Goal: Task Accomplishment & Management: Use online tool/utility

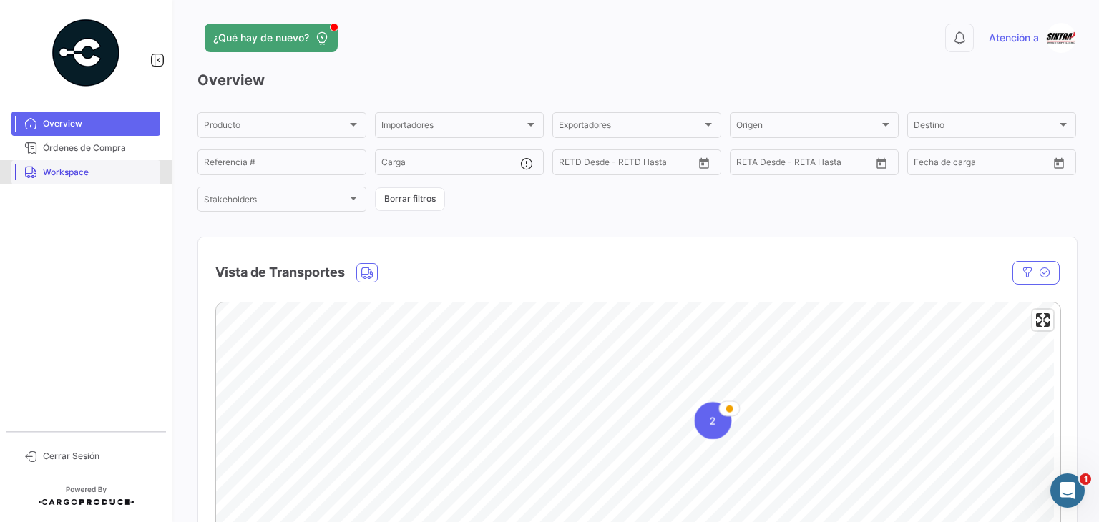
click at [51, 172] on span "Workspace" at bounding box center [99, 172] width 112 height 13
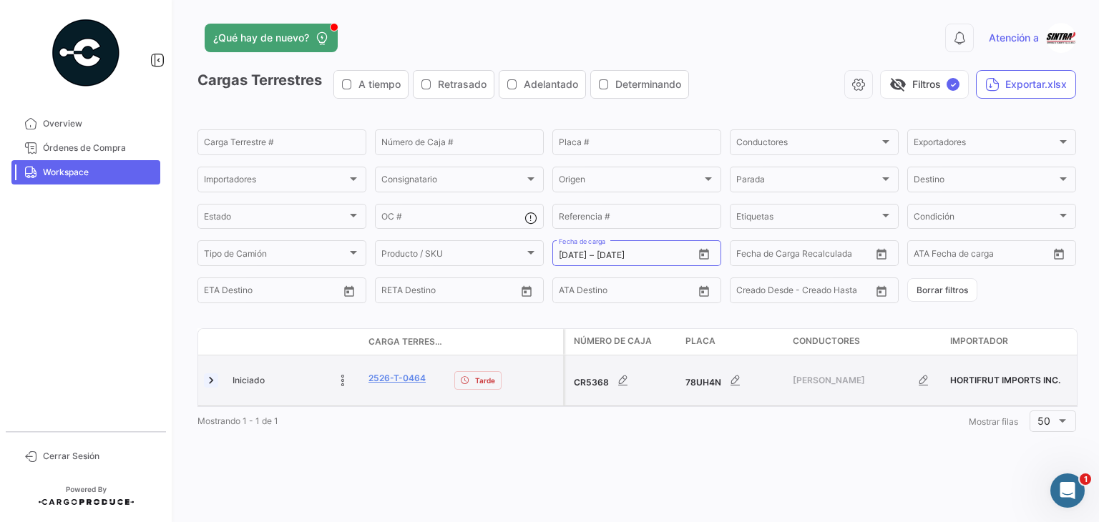
click at [207, 378] on link at bounding box center [211, 380] width 14 height 14
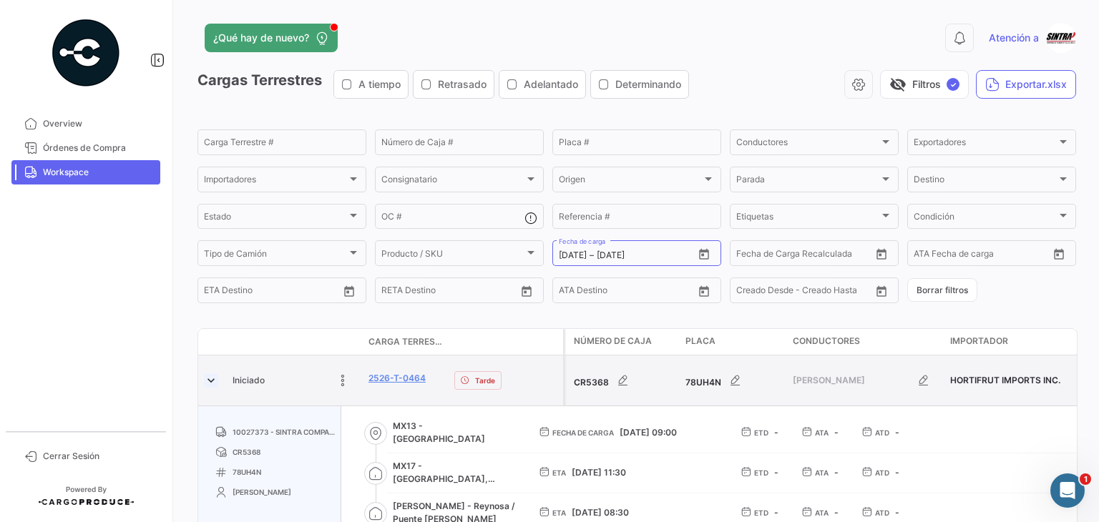
click at [210, 373] on link at bounding box center [211, 380] width 14 height 14
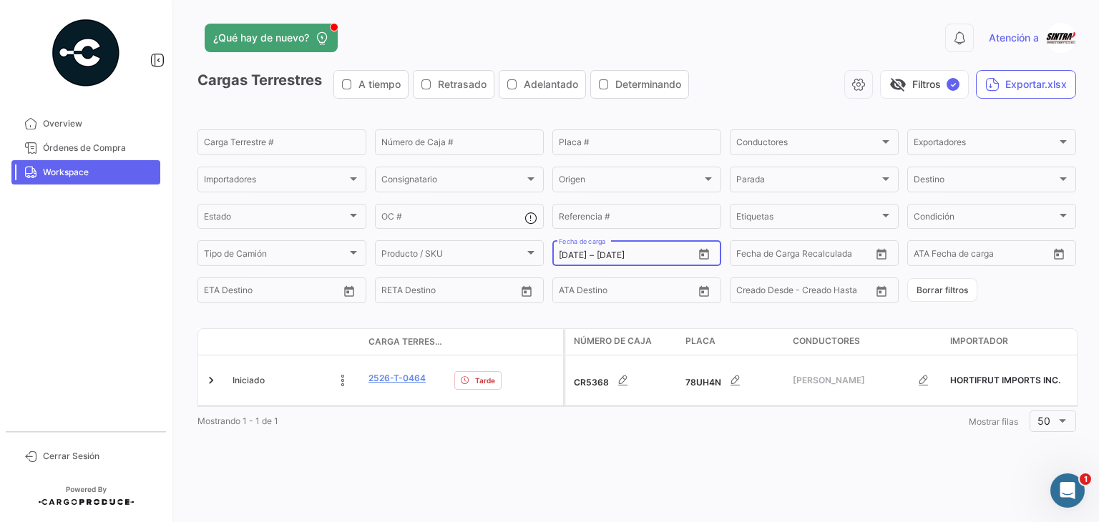
click at [709, 257] on icon "Open calendar" at bounding box center [703, 254] width 13 height 13
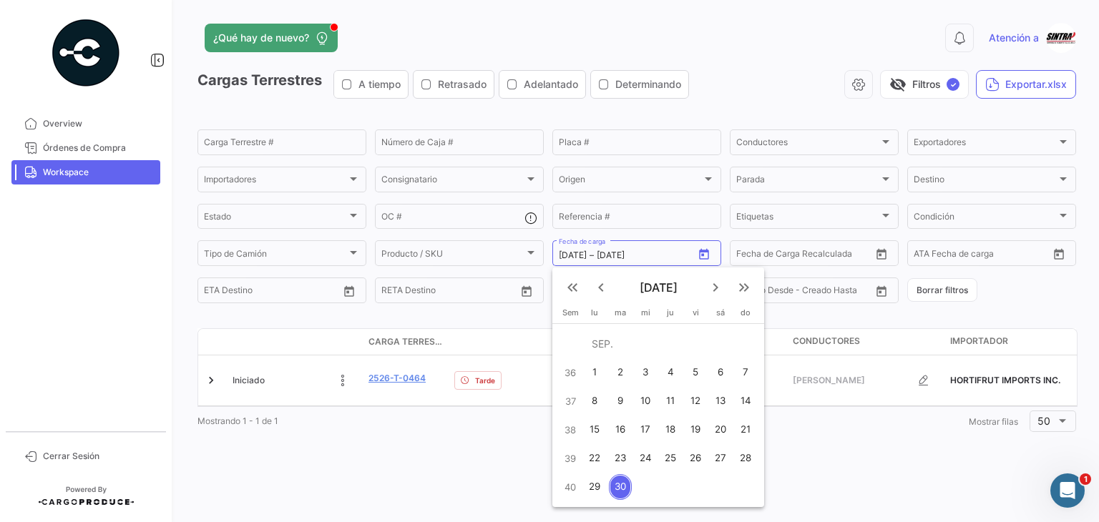
click at [741, 284] on mat-icon "keyboard_double_arrow_right" at bounding box center [743, 287] width 17 height 17
click at [601, 286] on mat-icon "keyboard_arrow_left" at bounding box center [600, 287] width 17 height 17
click at [714, 286] on mat-icon "keyboard_arrow_right" at bounding box center [715, 287] width 17 height 17
click at [622, 369] on div "1" at bounding box center [620, 373] width 23 height 26
type input "[DATE]"
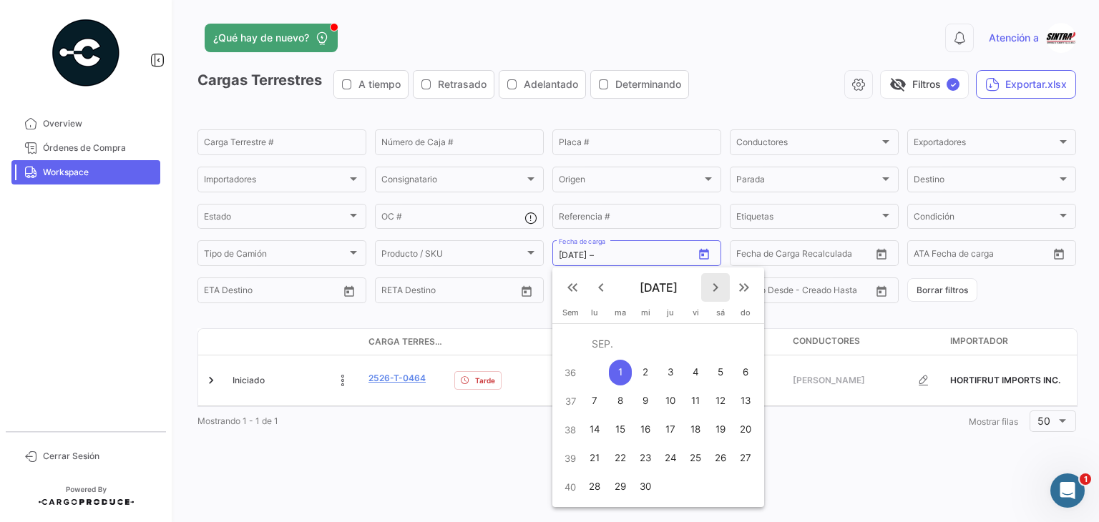
click at [712, 287] on mat-icon "keyboard_arrow_right" at bounding box center [715, 287] width 17 height 17
click at [672, 343] on div "1" at bounding box center [670, 344] width 22 height 26
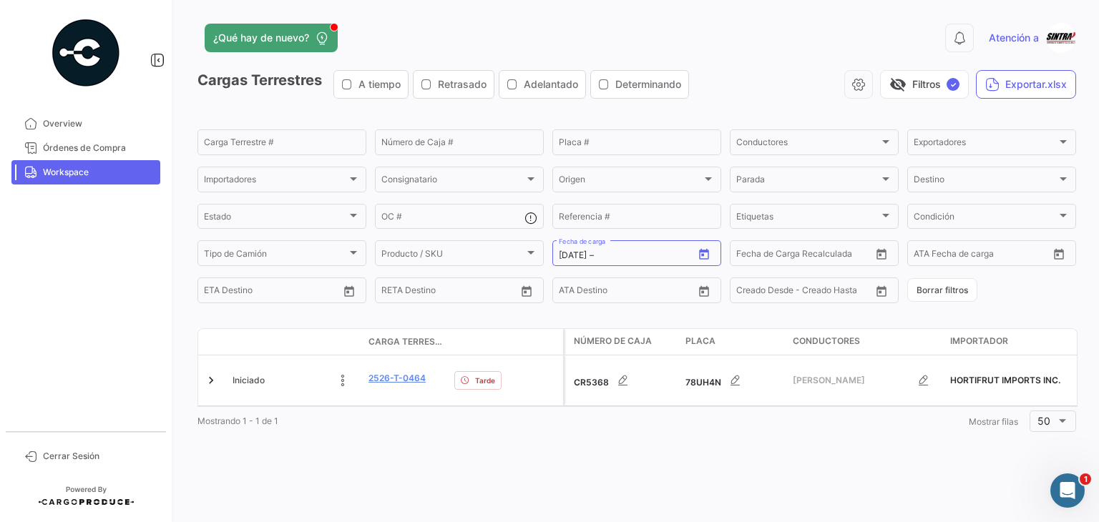
type input "[DATE]"
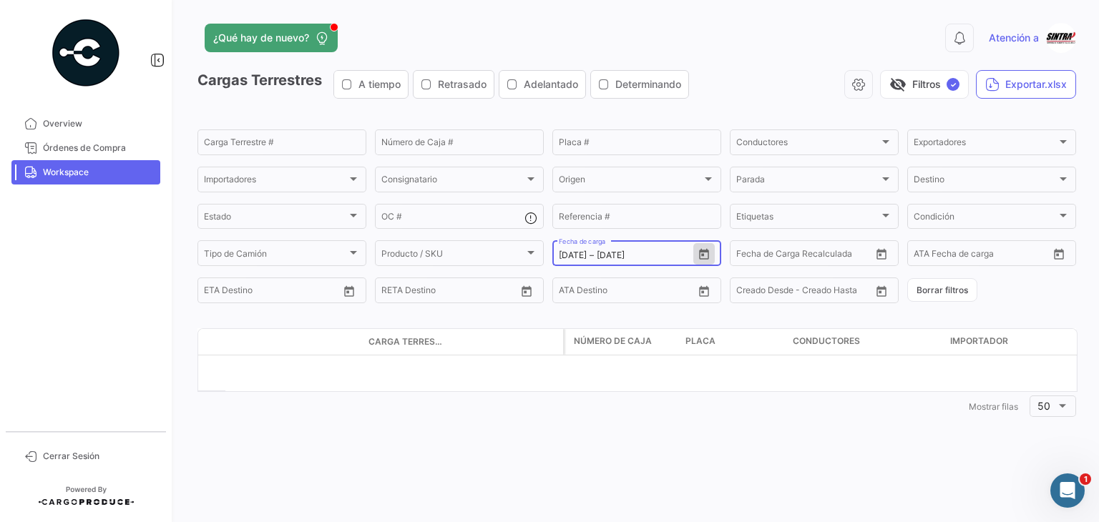
click at [707, 252] on icon "Open calendar" at bounding box center [704, 254] width 10 height 11
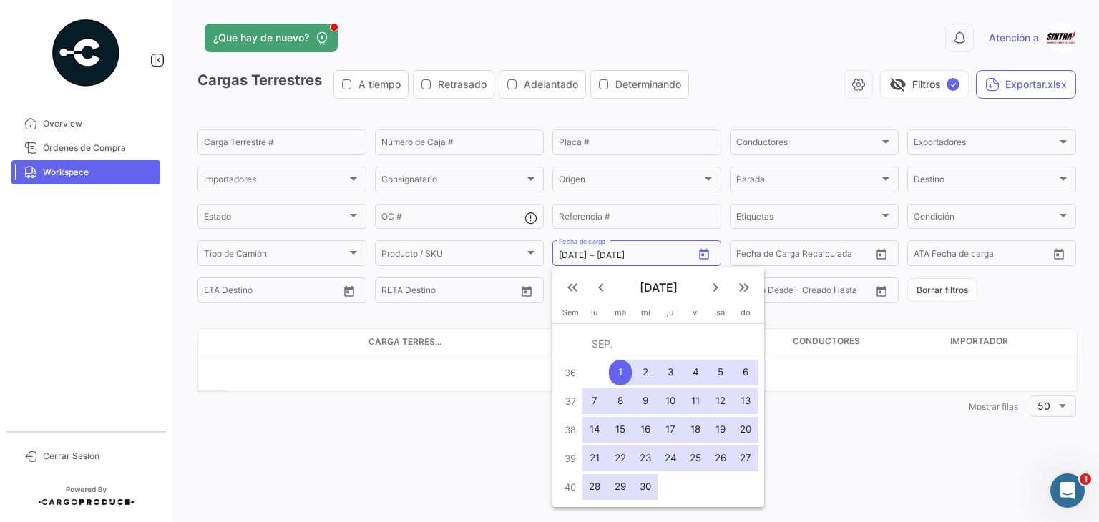
click at [719, 290] on mat-icon "keyboard_arrow_right" at bounding box center [715, 287] width 17 height 17
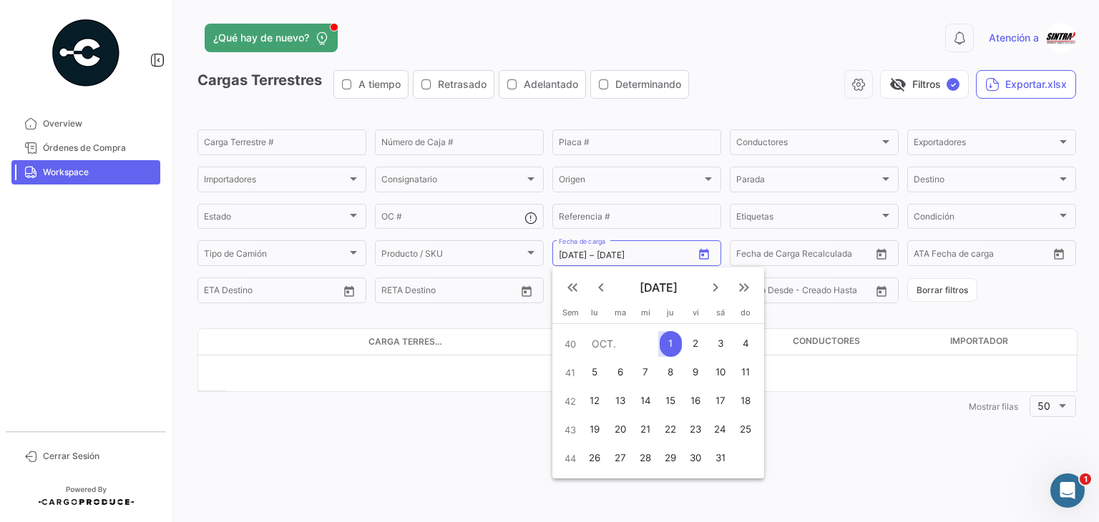
click at [675, 343] on div "1" at bounding box center [670, 344] width 22 height 26
type input "[DATE]"
click at [840, 407] on div at bounding box center [549, 261] width 1099 height 522
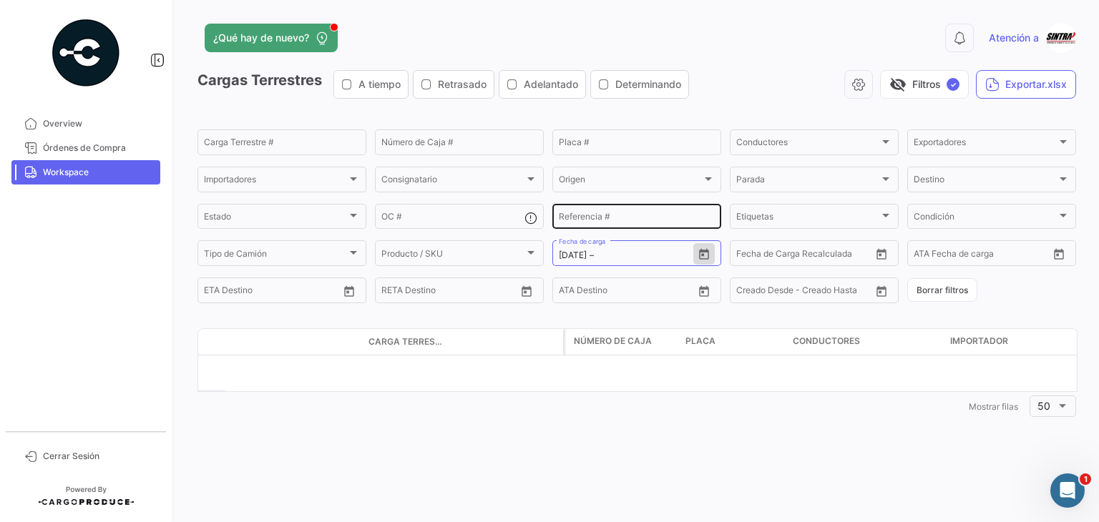
click at [659, 212] on div "Referencia #" at bounding box center [637, 216] width 156 height 28
click at [638, 314] on div "Cargas Terrestres A tiempo Retrasado Adelantado Determinando visibility_off Fil…" at bounding box center [636, 245] width 878 height 350
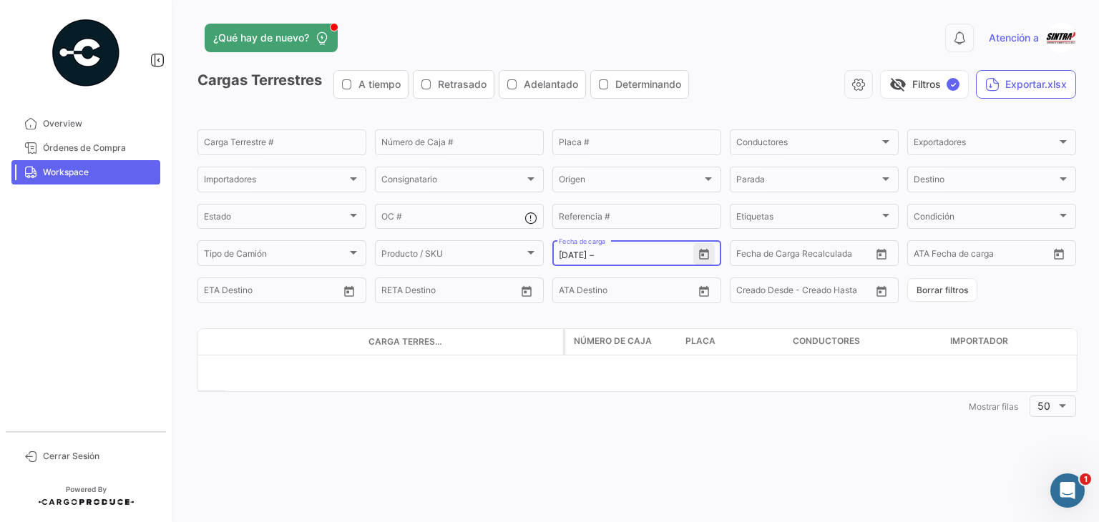
click at [706, 257] on icon "Open calendar" at bounding box center [703, 254] width 13 height 13
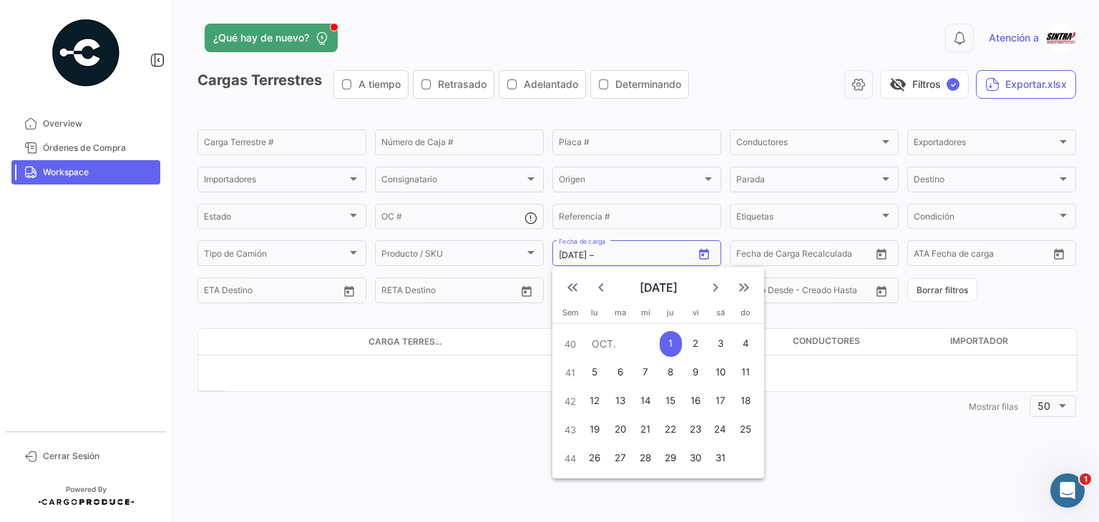
click at [669, 337] on div "1" at bounding box center [670, 344] width 22 height 26
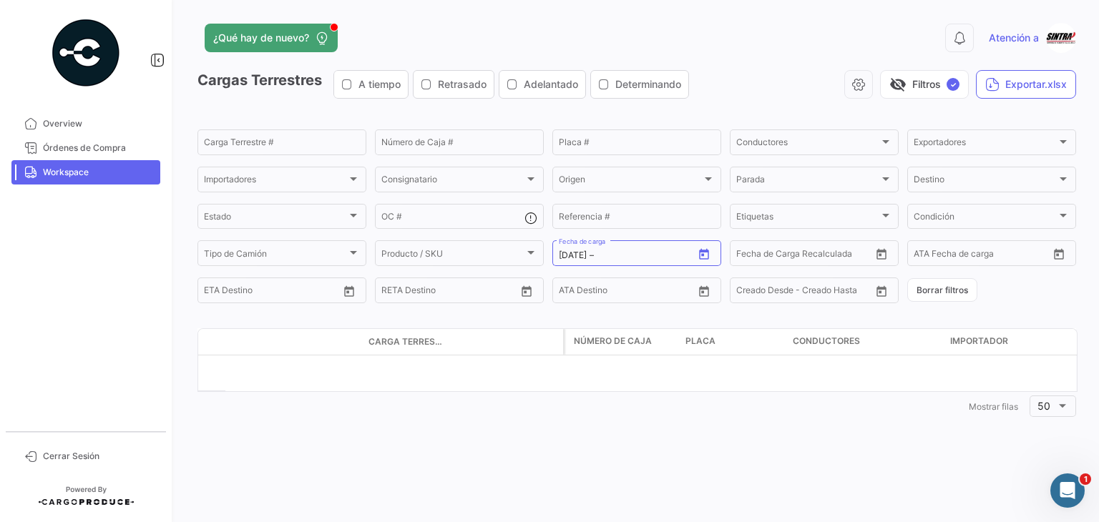
type input "[DATE]"
